Goal: Task Accomplishment & Management: Complete application form

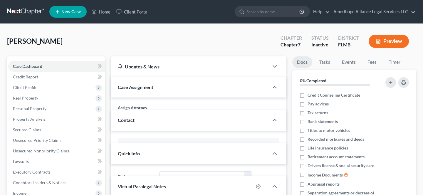
select select "25138"
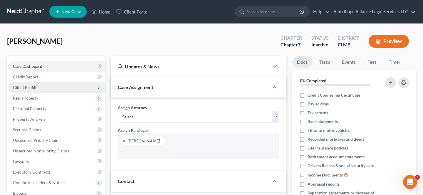
click at [48, 89] on span "Client Profile" at bounding box center [56, 87] width 97 height 11
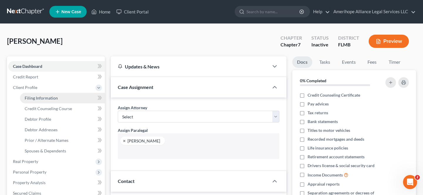
click at [47, 101] on link "Filing Information" at bounding box center [62, 98] width 85 height 11
select select "1"
select select "0"
select select "1"
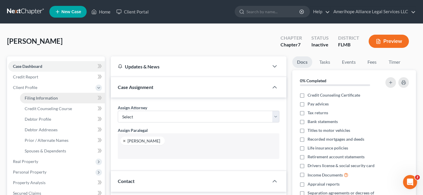
select select "9"
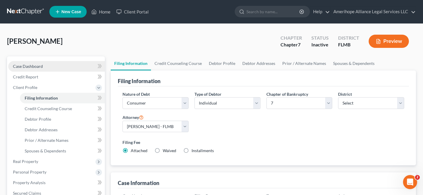
click at [36, 68] on span "Case Dashboard" at bounding box center [28, 66] width 30 height 5
select select "1"
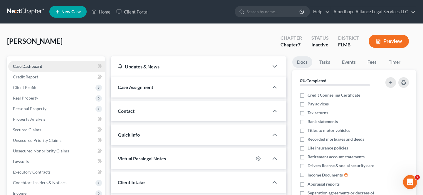
select select "25138"
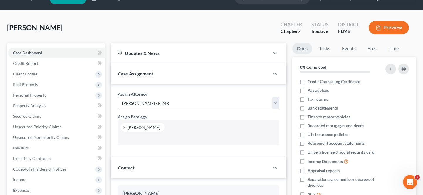
scroll to position [15, 0]
